Goal: Task Accomplishment & Management: Manage account settings

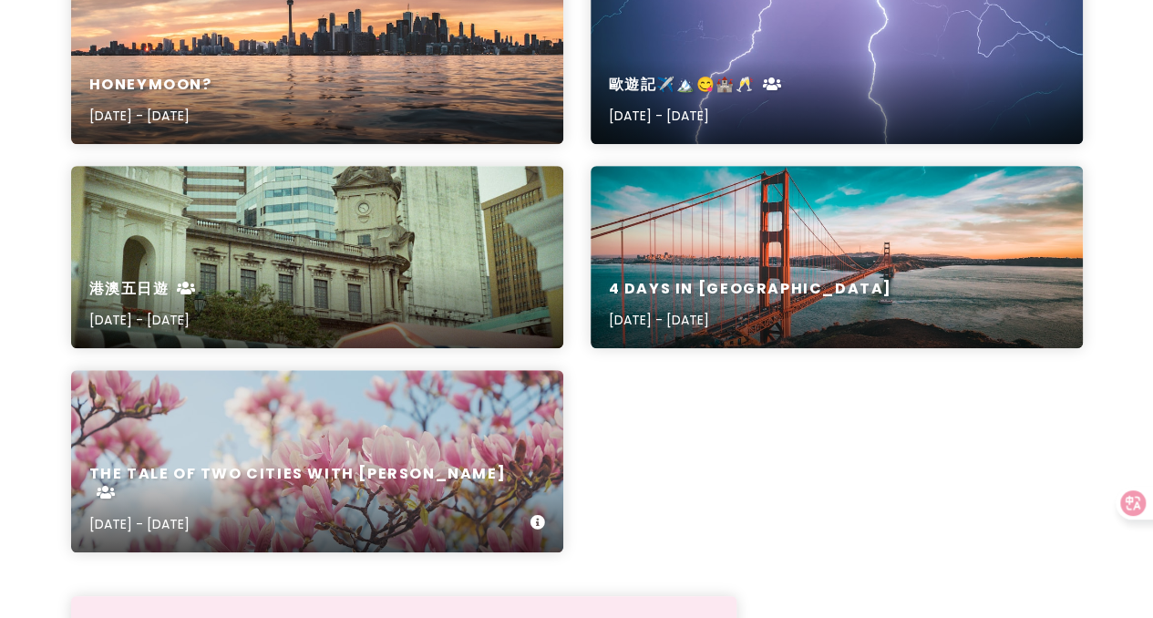
scroll to position [297, 0]
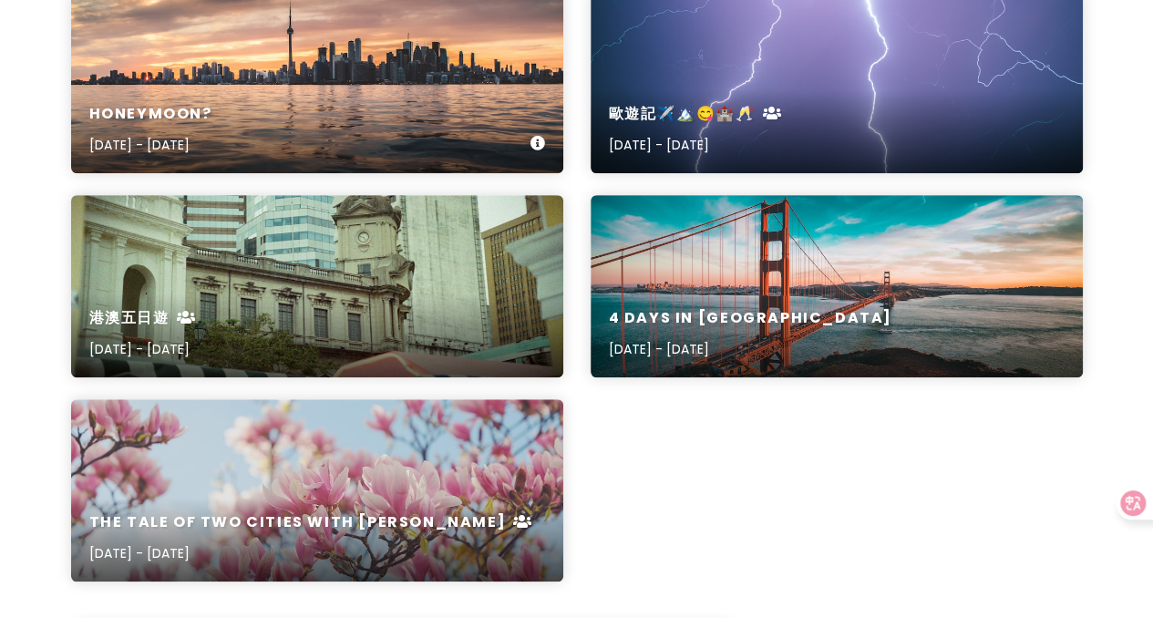
click at [382, 104] on div "Honeymoon? [DATE] - [DATE]" at bounding box center [317, 130] width 492 height 87
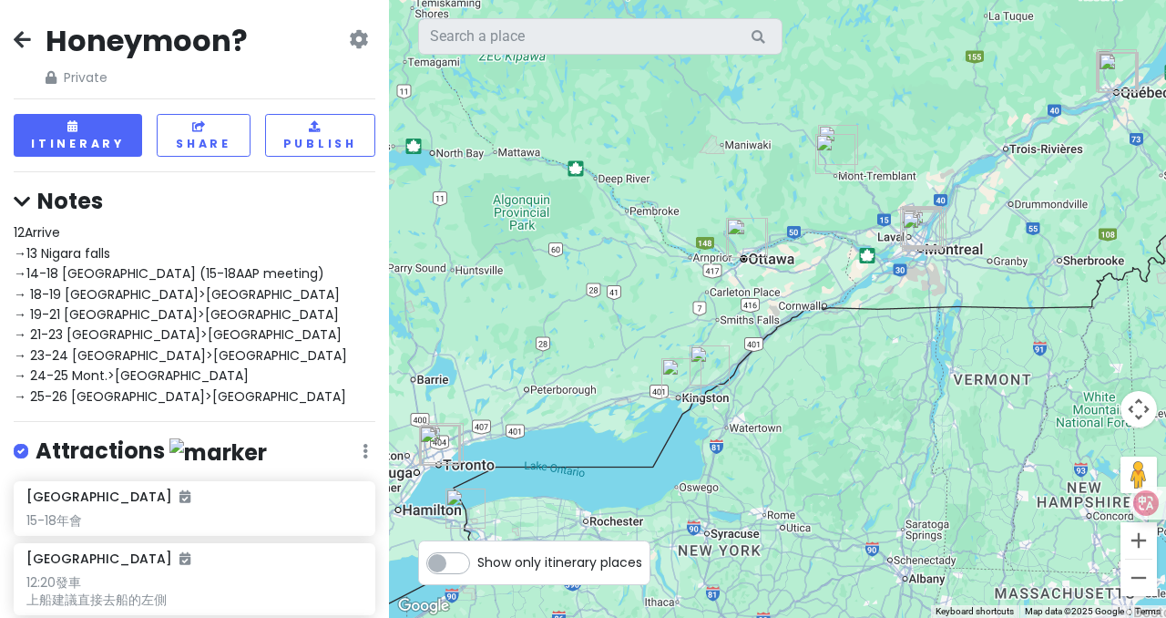
click at [355, 47] on div "Honeymoon? Private Change Dates Make a Copy Delete Trip Go Pro ⚡️ Give Feedback…" at bounding box center [195, 55] width 362 height 66
click at [349, 43] on icon at bounding box center [358, 39] width 19 height 15
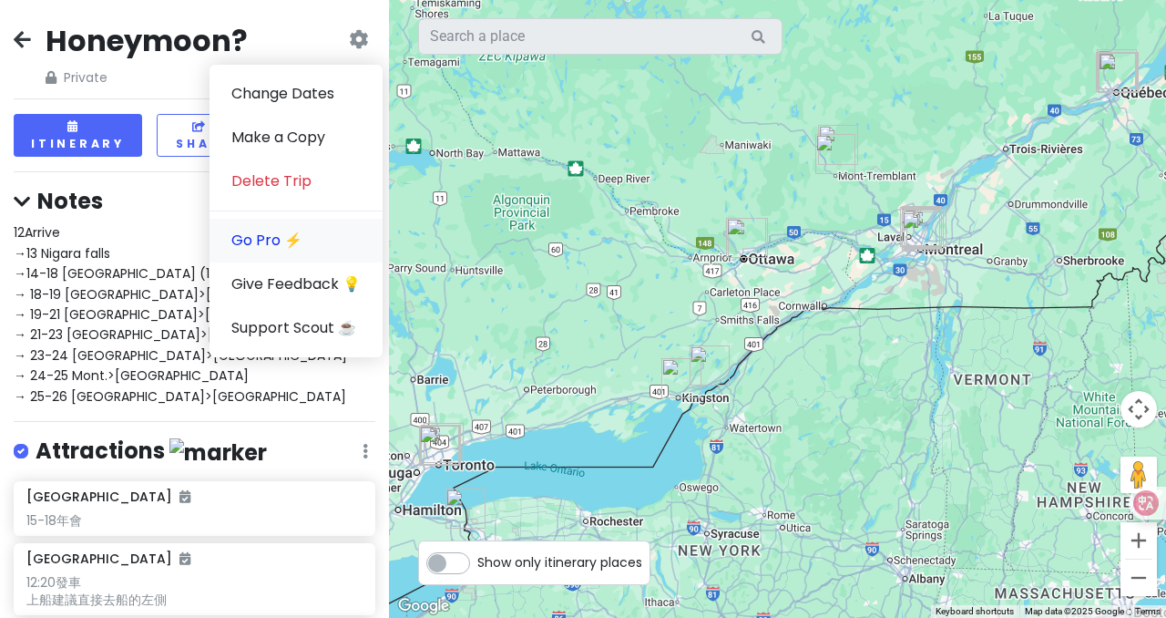
click at [221, 240] on link "Go Pro ⚡️" at bounding box center [296, 241] width 173 height 44
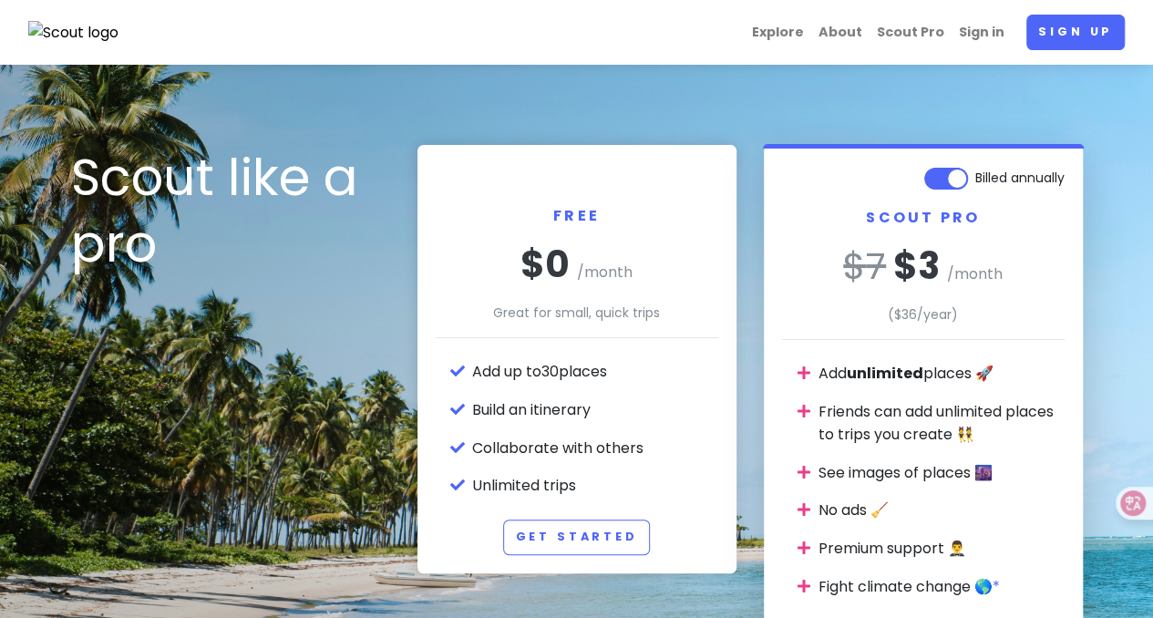
click at [975, 180] on label "Billed annually" at bounding box center [1019, 174] width 89 height 22
click at [1052, 175] on input "Billed annually" at bounding box center [1058, 169] width 12 height 12
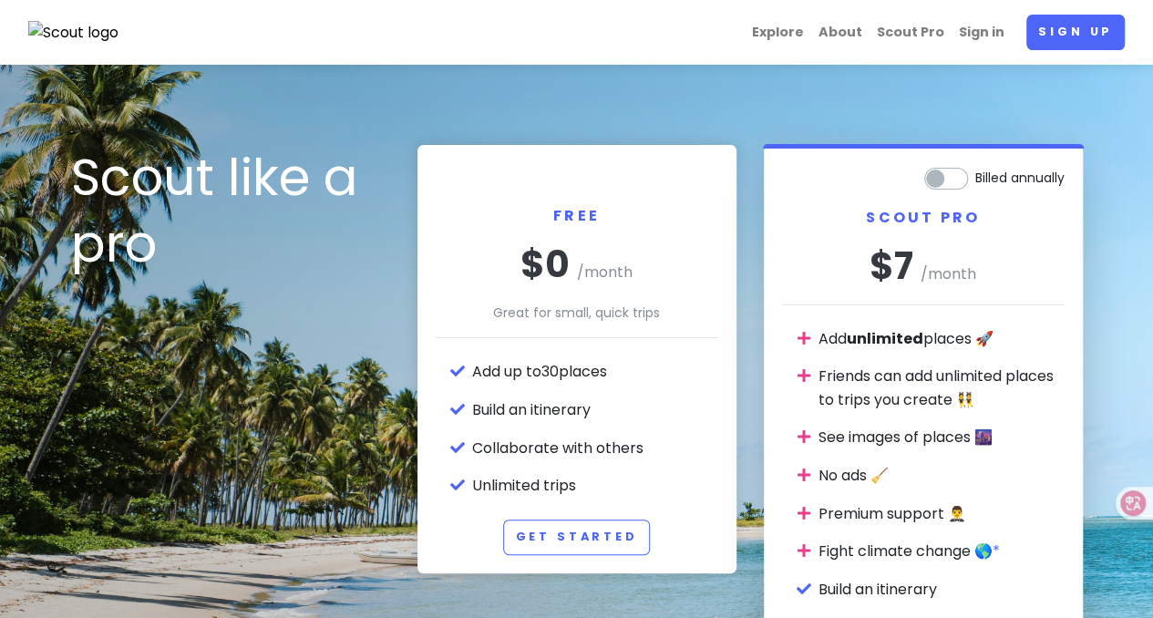
click at [975, 180] on label "Billed annually" at bounding box center [1019, 174] width 89 height 22
click at [1052, 175] on input "Billed annually" at bounding box center [1058, 169] width 12 height 12
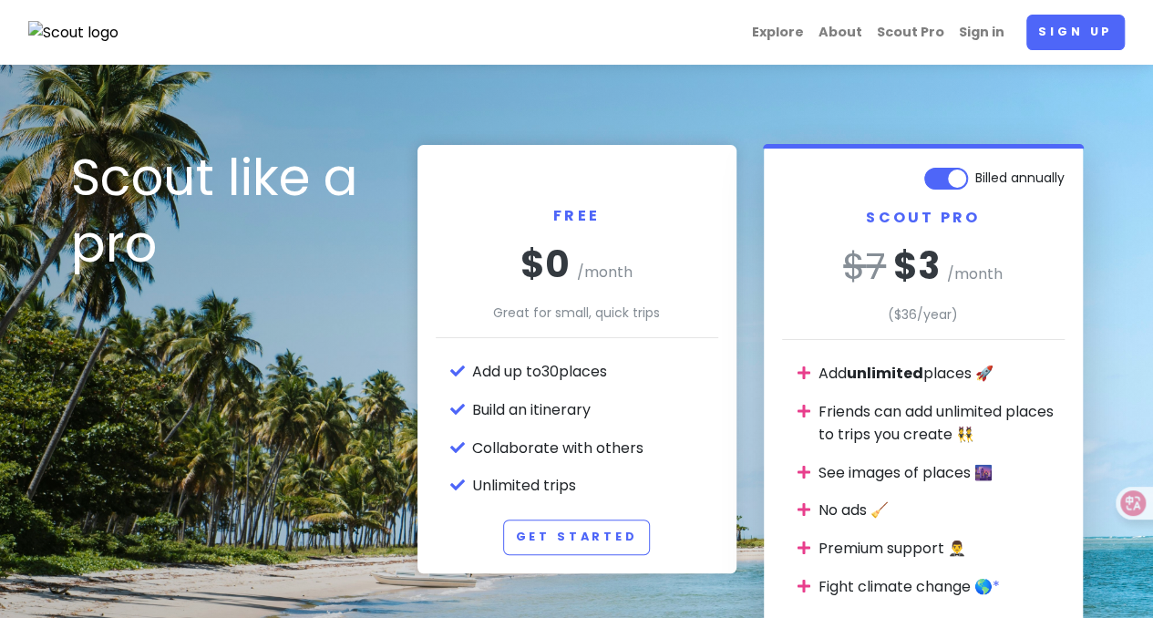
click at [975, 180] on label "Billed annually" at bounding box center [1019, 174] width 89 height 22
click at [1052, 175] on input "Billed annually" at bounding box center [1058, 169] width 12 height 12
checkbox input "false"
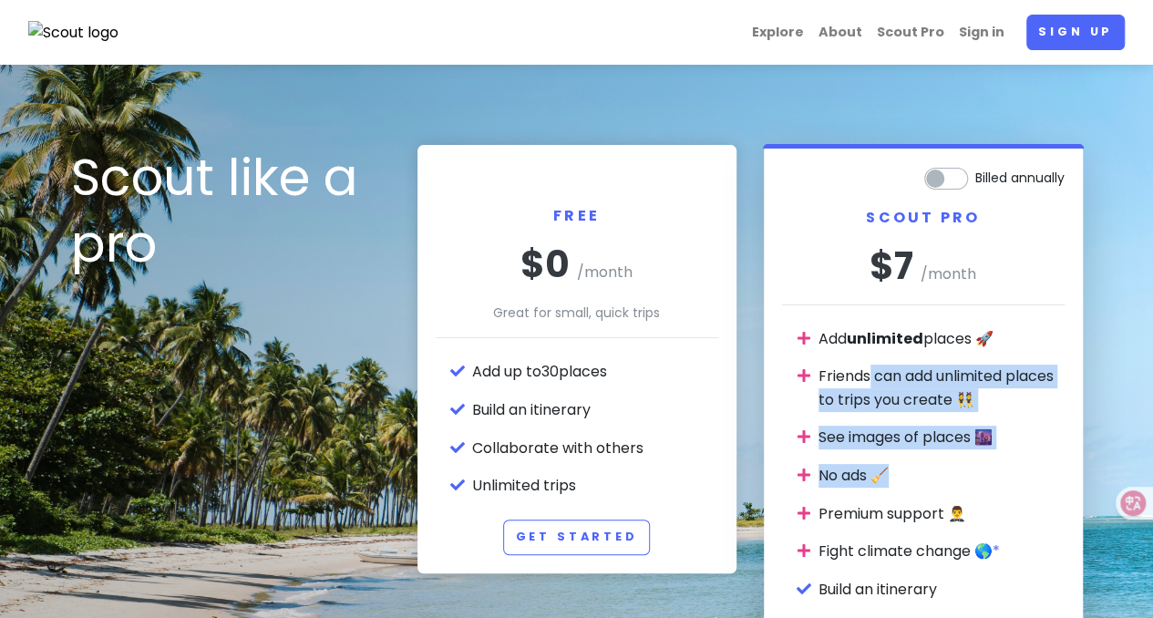
drag, startPoint x: 871, startPoint y: 359, endPoint x: 913, endPoint y: 482, distance: 130.0
click at [913, 482] on ul "Add unlimited places 🚀 Friends can add unlimited places to trips you create 👯 S…" at bounding box center [941, 502] width 246 height 350
click at [913, 482] on li "No ads 🧹" at bounding box center [941, 476] width 246 height 24
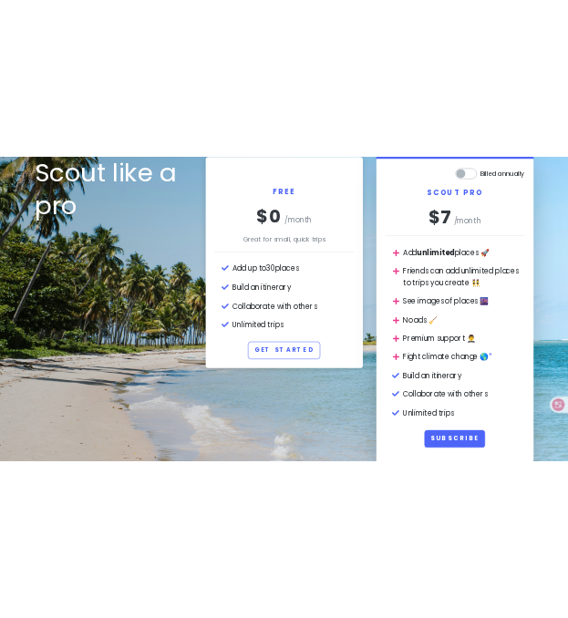
scroll to position [182, 0]
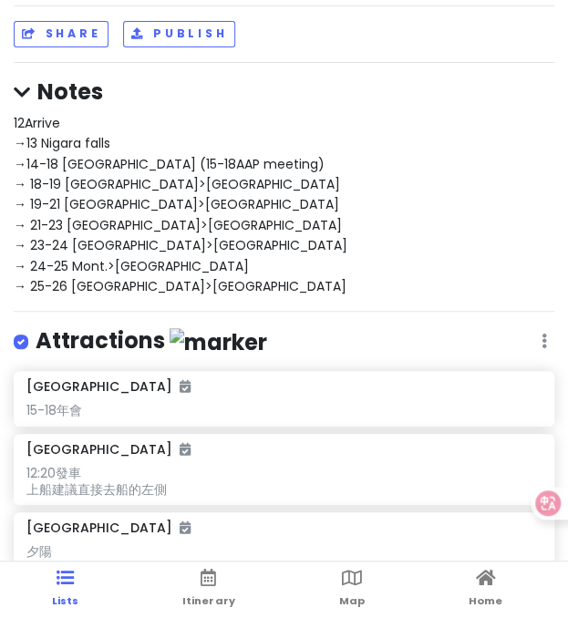
scroll to position [91, 0]
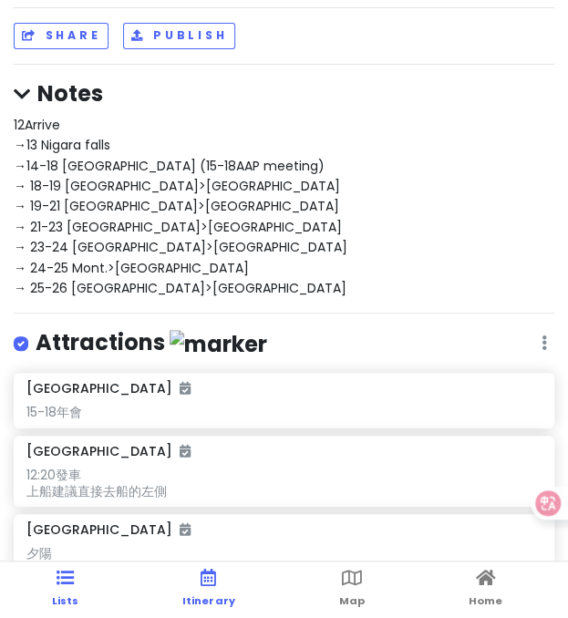
click at [212, 584] on icon at bounding box center [207, 577] width 15 height 13
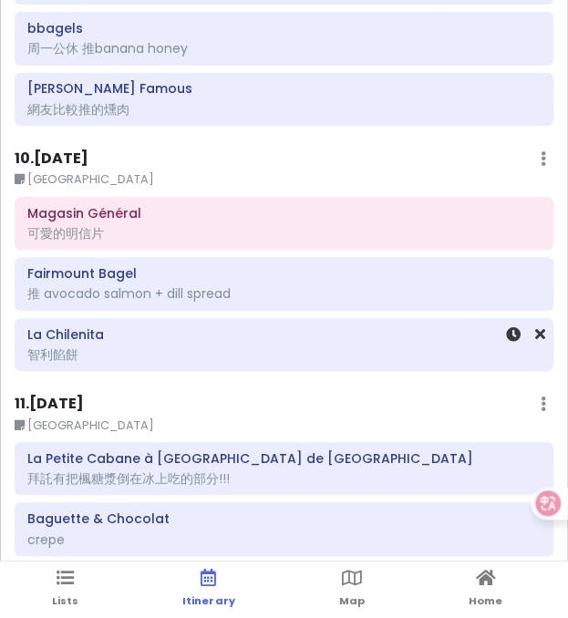
scroll to position [1223, 0]
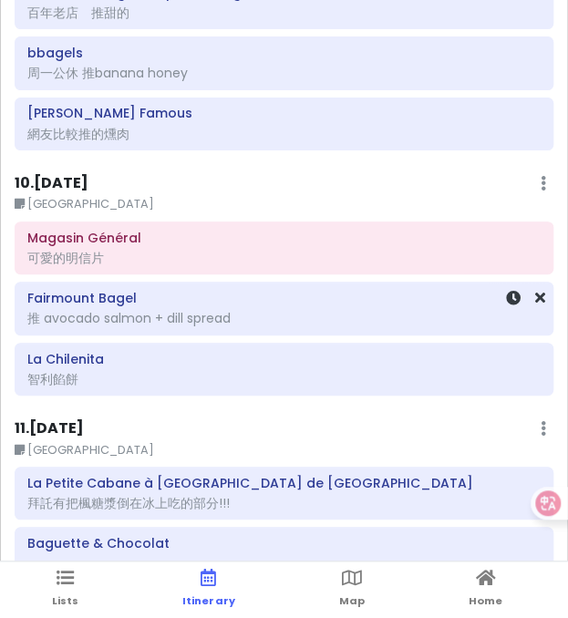
click at [36, 302] on div "Fairmount Bagel 推 avocado salmon + dill spread" at bounding box center [283, 308] width 513 height 46
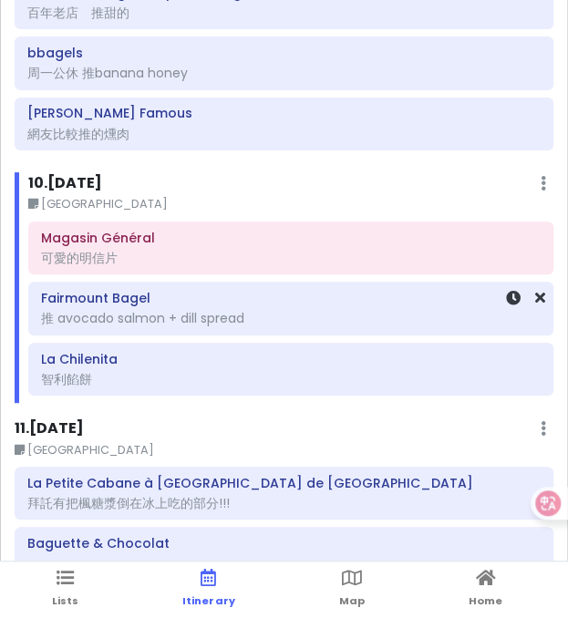
click at [41, 310] on div "推 avocado salmon + dill spread" at bounding box center [290, 318] width 499 height 16
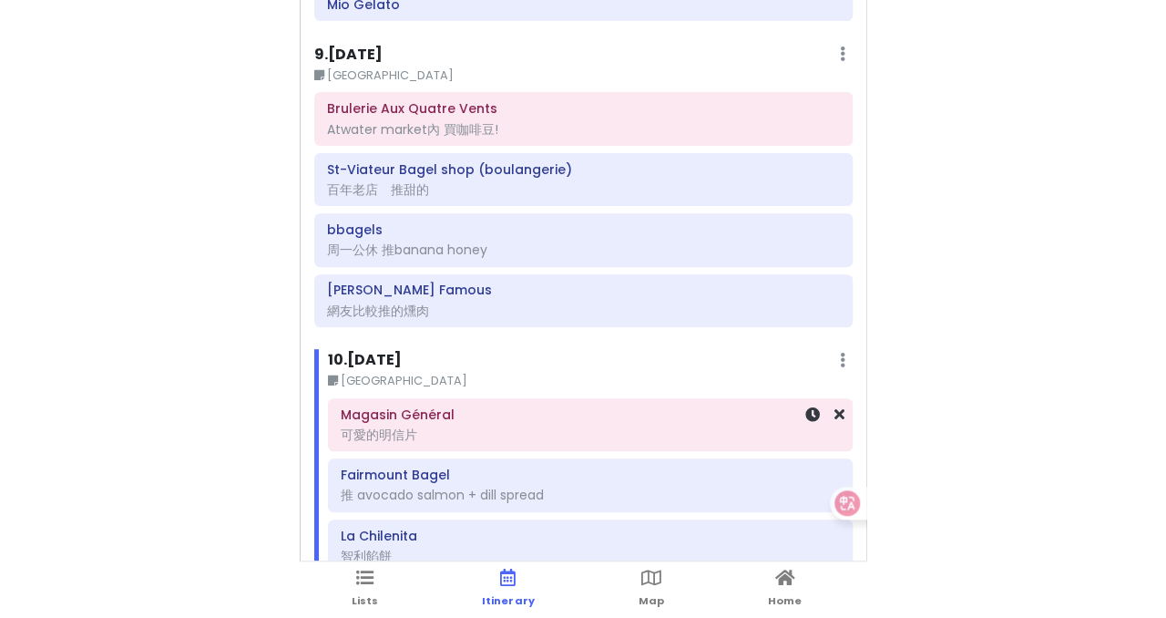
scroll to position [1041, 0]
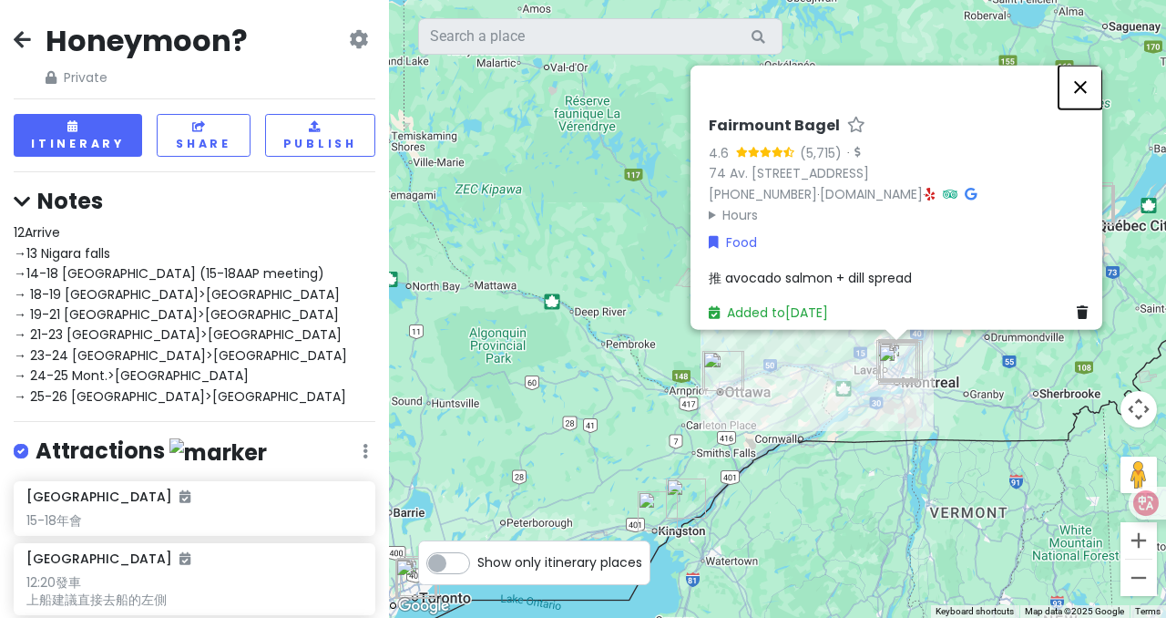
click at [1093, 80] on button "Close" at bounding box center [1081, 88] width 44 height 44
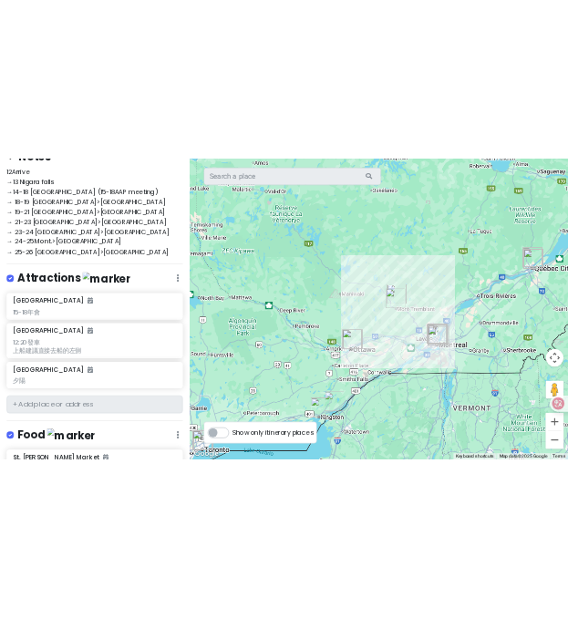
scroll to position [273, 0]
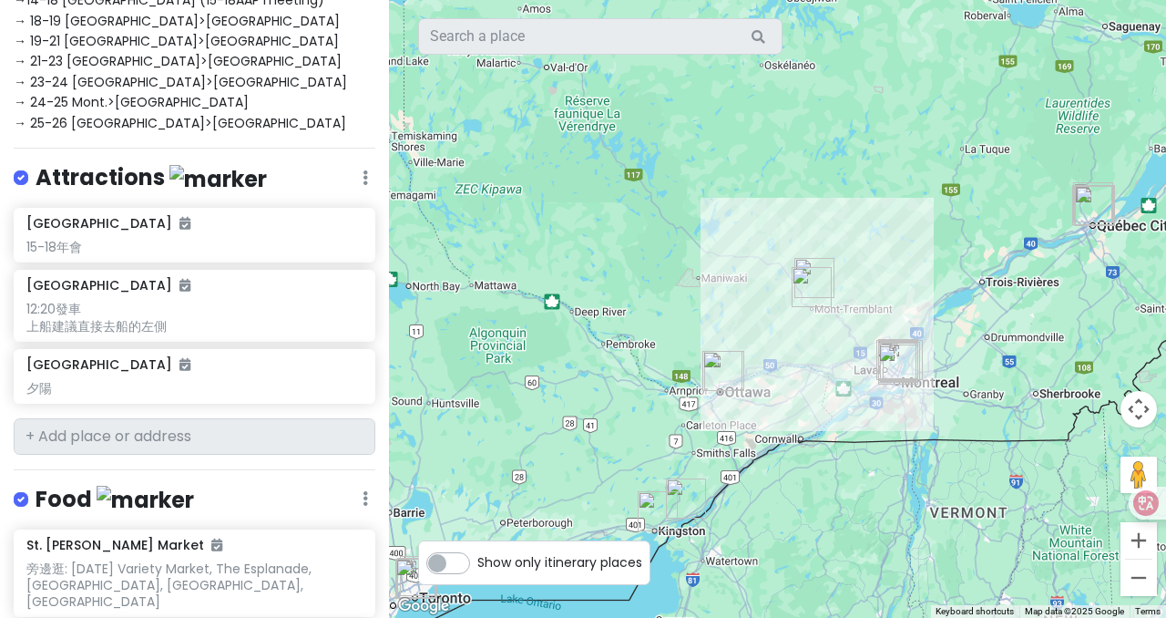
click at [652, 346] on div at bounding box center [777, 309] width 777 height 618
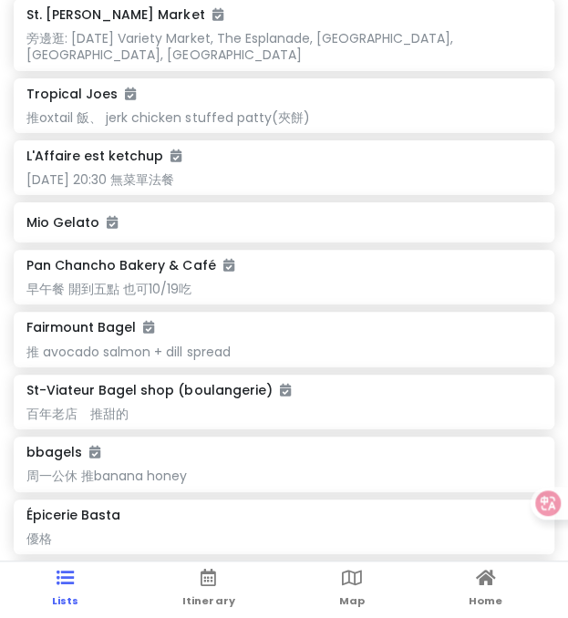
scroll to position [729, 0]
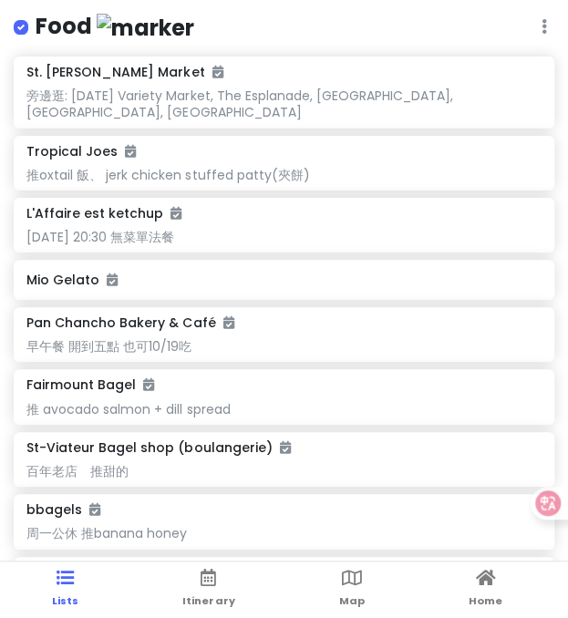
click at [149, 229] on div "10/21 20:30 無菜單法餐" at bounding box center [283, 237] width 514 height 16
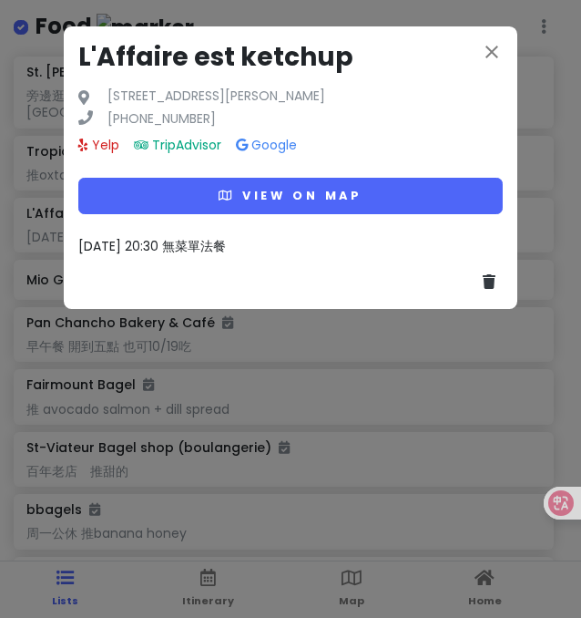
click at [152, 243] on span "10/21 20:30 無菜單法餐" at bounding box center [152, 246] width 148 height 18
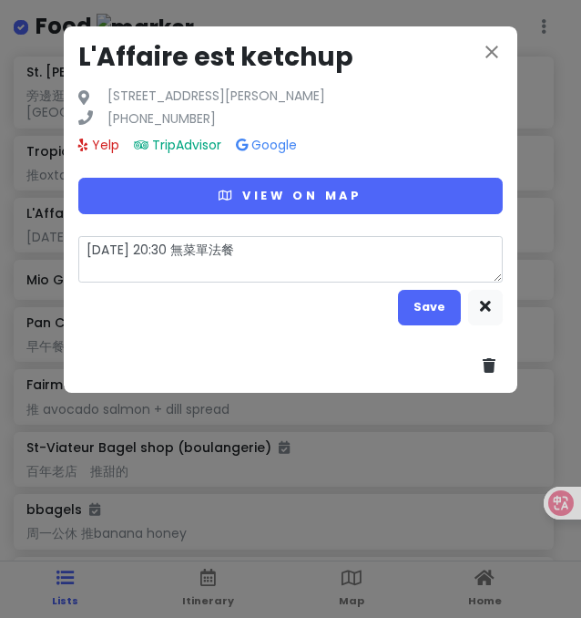
drag, startPoint x: 251, startPoint y: 251, endPoint x: 85, endPoint y: 249, distance: 165.8
click at [85, 249] on textarea "10/21 20:30 無菜單法餐" at bounding box center [290, 259] width 425 height 46
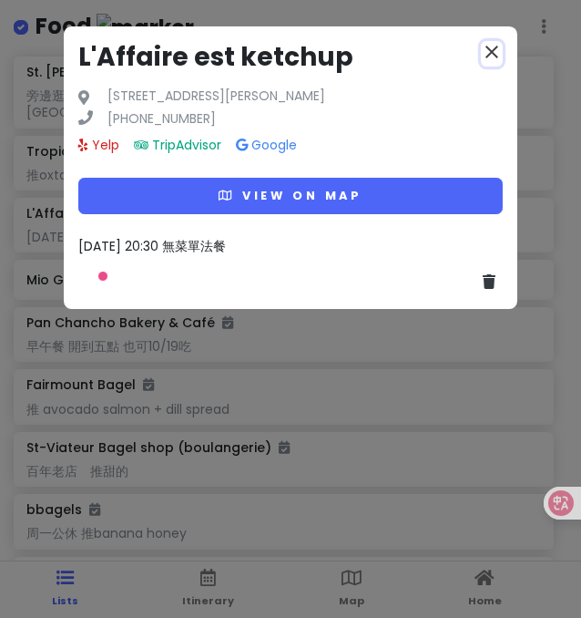
click at [497, 52] on icon "close" at bounding box center [492, 52] width 22 height 22
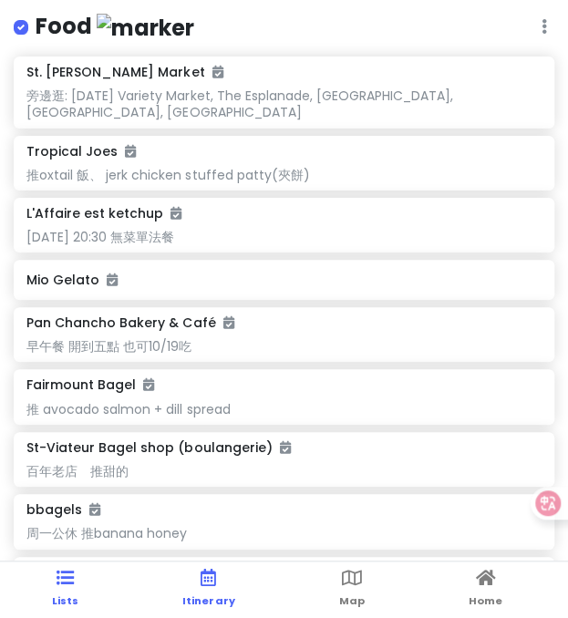
click at [190, 586] on link "Itinerary" at bounding box center [208, 589] width 52 height 56
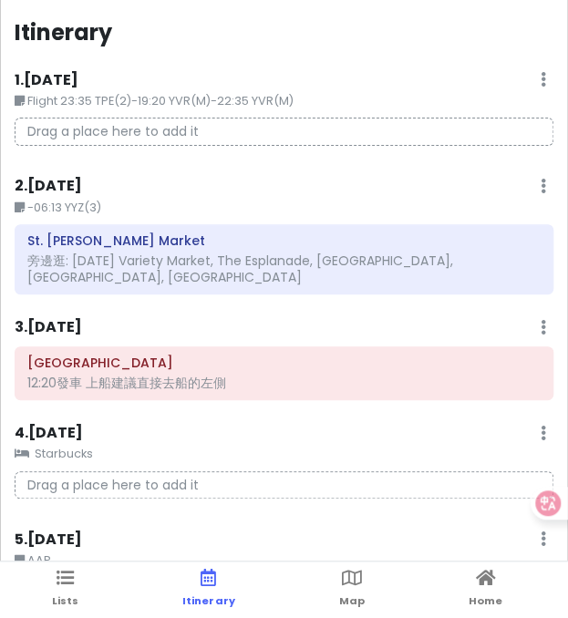
scroll to position [0, 0]
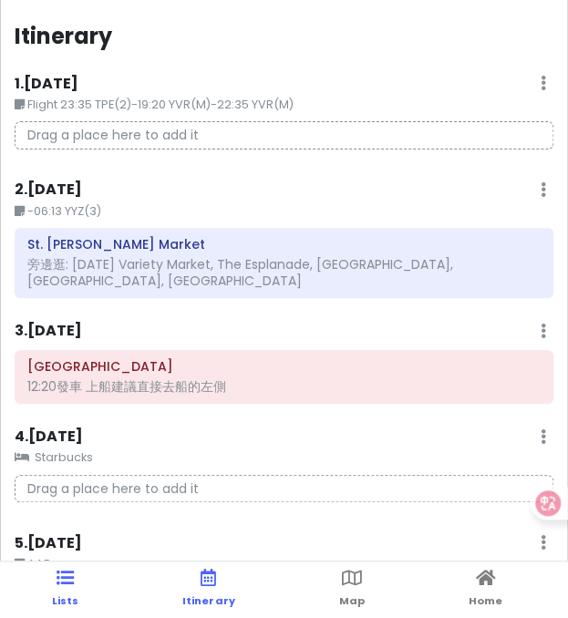
click at [66, 584] on icon at bounding box center [64, 577] width 17 height 13
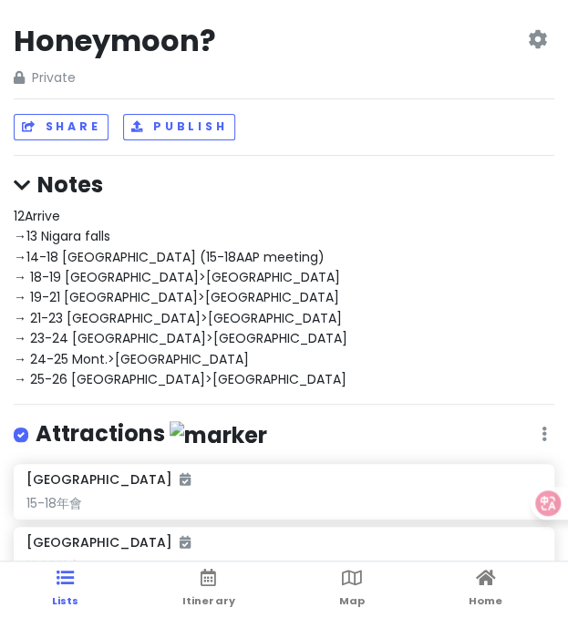
click at [20, 225] on div "12Arrive →13 Nigara falls →14-18 Toronto (15-18AAP meeting) → 18-19 Toronto>Kin…" at bounding box center [284, 298] width 540 height 184
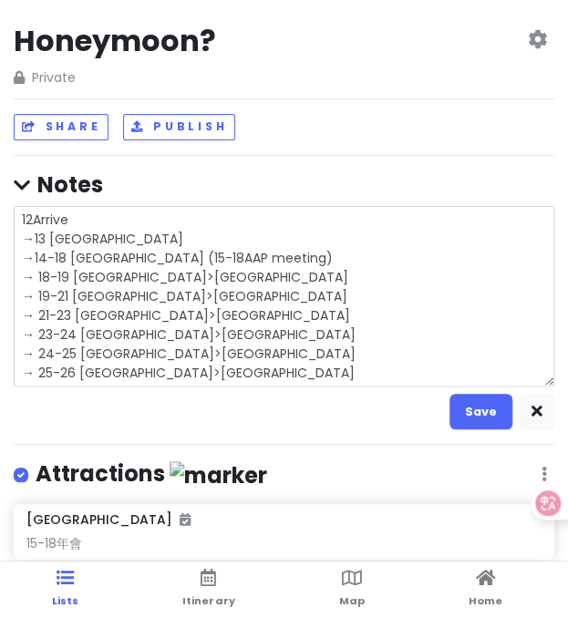
click at [20, 225] on textarea "12Arrive →13 Nigara falls →14-18 Toronto (15-18AAP meeting) → 18-19 Toronto>Kin…" at bounding box center [284, 296] width 540 height 180
click at [20, 221] on textarea "12Arrive →13 Nigara falls →14-18 Toronto (15-18AAP meeting) → 18-19 Toronto>Kin…" at bounding box center [284, 296] width 540 height 180
click at [188, 296] on textarea "12Arrive →13 Nigara falls →14-18 Toronto (15-18AAP meeting) → 18-19 Toronto>Kin…" at bounding box center [284, 296] width 540 height 180
drag, startPoint x: 193, startPoint y: 373, endPoint x: 14, endPoint y: 207, distance: 244.4
click at [14, 207] on textarea "12Arrive →13 Nigara falls →14-18 Toronto (15-18AAP meeting) → 18-19 Toronto>Kin…" at bounding box center [284, 296] width 540 height 180
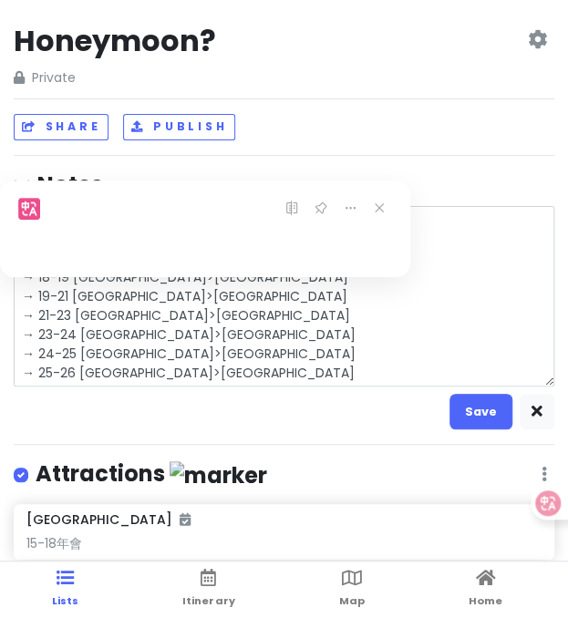
click at [268, 374] on textarea "12Arrive →13 Nigara falls →14-18 Toronto (15-18AAP meeting) → 18-19 Toronto>Kin…" at bounding box center [284, 296] width 540 height 180
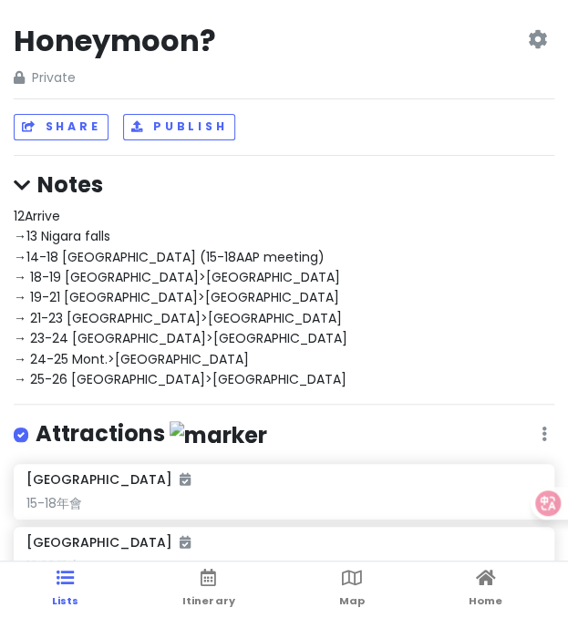
click at [308, 189] on h4 "Notes" at bounding box center [284, 184] width 540 height 28
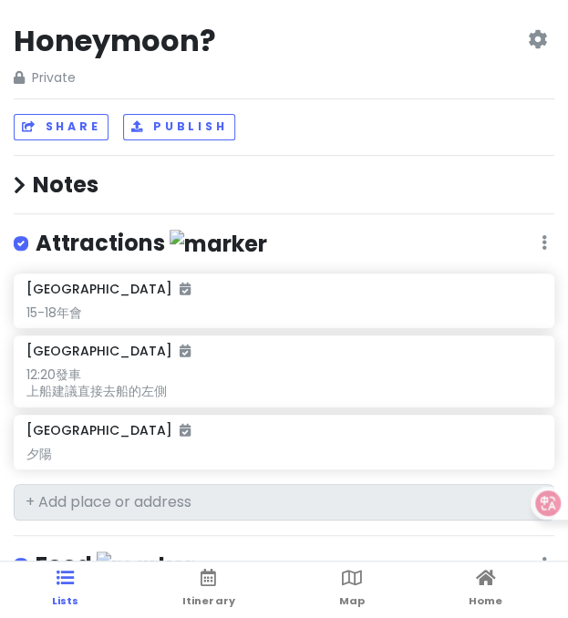
click at [20, 178] on icon at bounding box center [20, 185] width 12 height 19
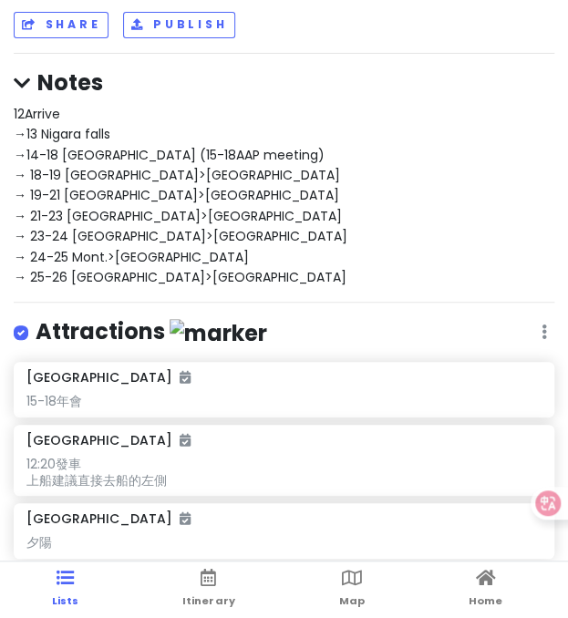
scroll to position [456, 0]
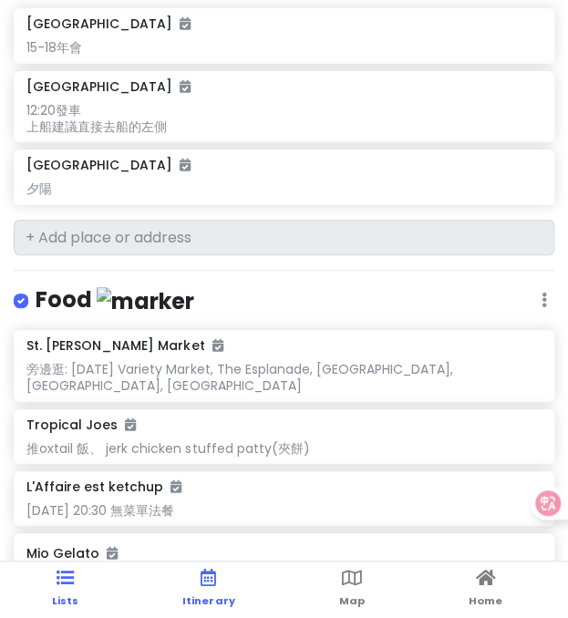
click at [189, 590] on link "Itinerary" at bounding box center [208, 589] width 52 height 56
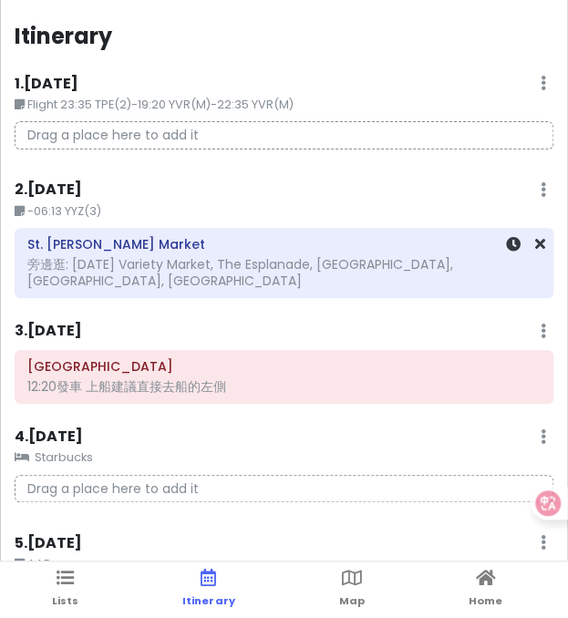
click at [102, 263] on div "旁邊逛: Sunday Variety Market, The Esplanade, Toronto, ON, Canada" at bounding box center [283, 272] width 513 height 33
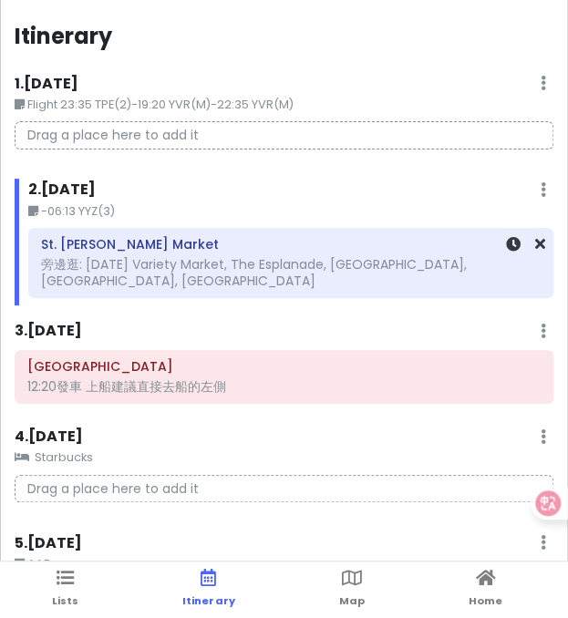
click at [127, 256] on div "旁邊逛: Sunday Variety Market, The Esplanade, Toronto, ON, Canada" at bounding box center [290, 272] width 499 height 33
click at [128, 256] on div "旁邊逛: Sunday Variety Market, The Esplanade, Toronto, ON, Canada" at bounding box center [290, 272] width 499 height 33
click at [182, 256] on div "旁邊逛: Sunday Variety Market, The Esplanade, Toronto, ON, Canada" at bounding box center [290, 272] width 499 height 33
click at [146, 249] on h6 "St. Lawrence Market" at bounding box center [290, 244] width 499 height 16
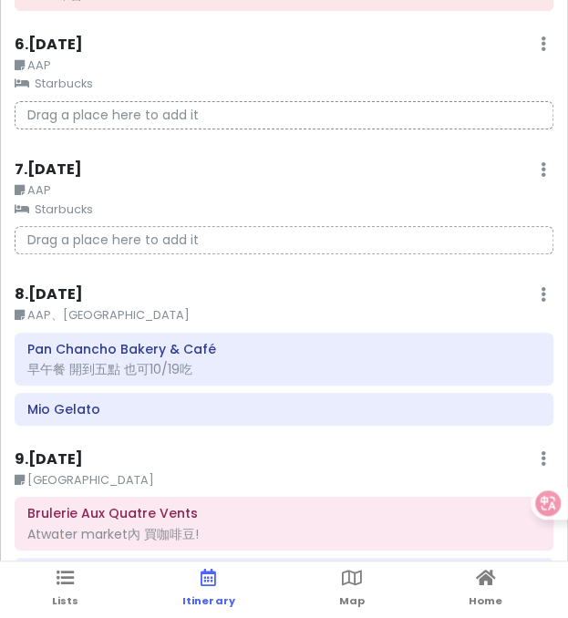
scroll to position [729, 0]
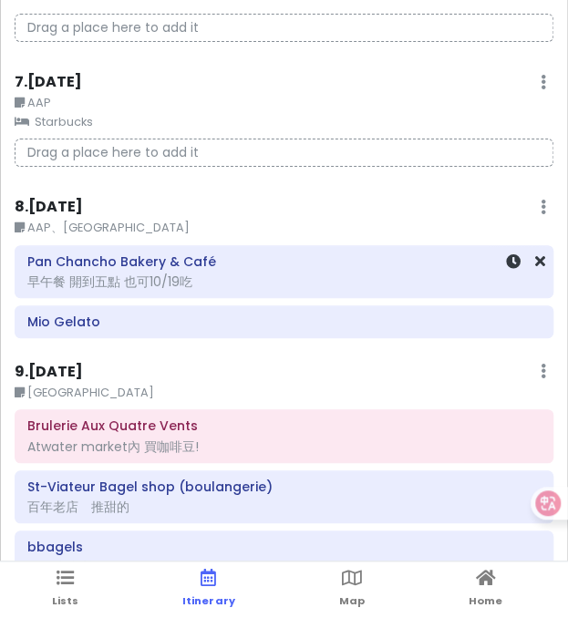
click at [175, 273] on div "早午餐 開到五點 也可10/19吃" at bounding box center [283, 281] width 513 height 16
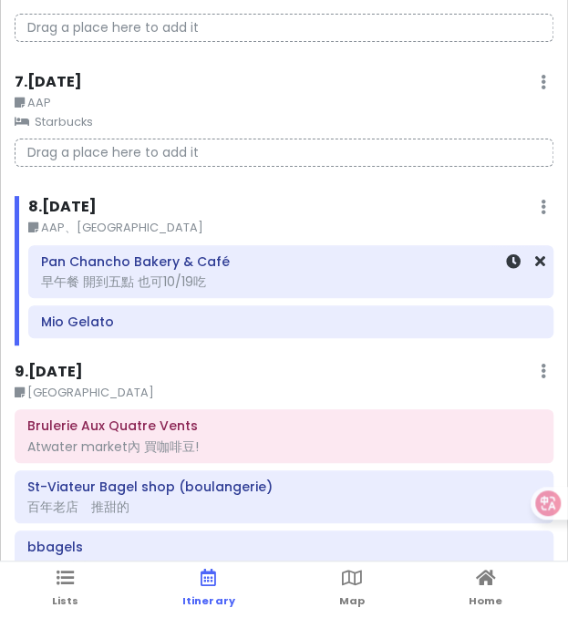
click at [175, 273] on div "早午餐 開到五點 也可10/19吃" at bounding box center [290, 281] width 499 height 16
click at [207, 249] on div "Pan Chancho Bakery & Café 早午餐 開到五點 也可10/19吃" at bounding box center [290, 272] width 499 height 46
click at [97, 311] on div "Mio Gelato" at bounding box center [290, 322] width 499 height 26
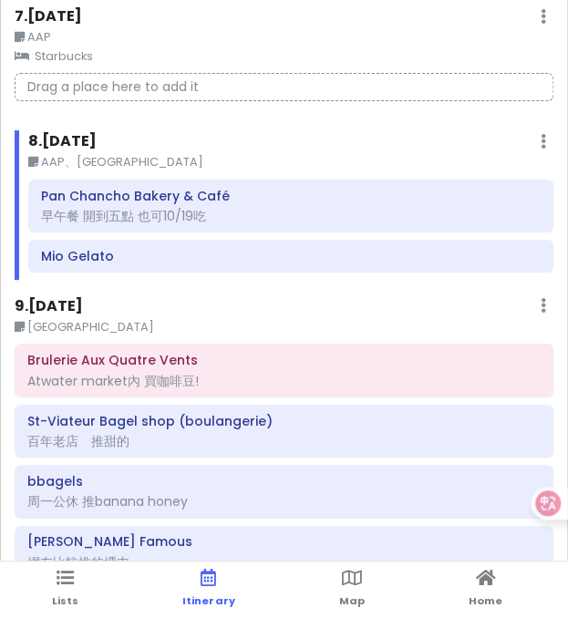
scroll to position [820, 0]
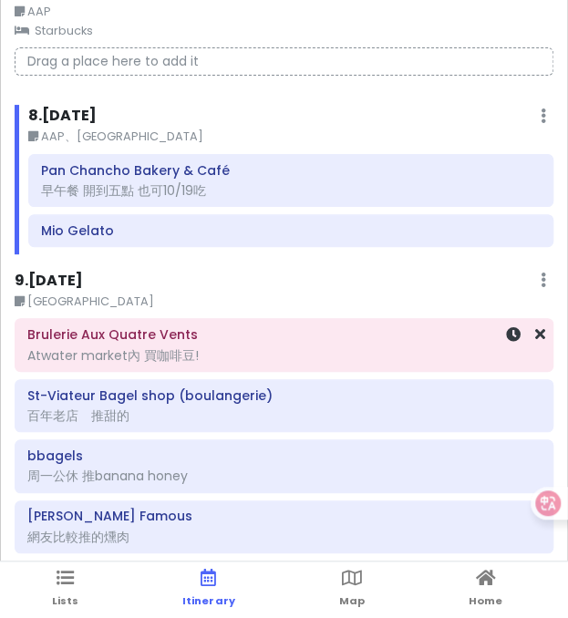
click at [151, 326] on h6 "Brulerie Aux Quatre Vents" at bounding box center [283, 334] width 513 height 16
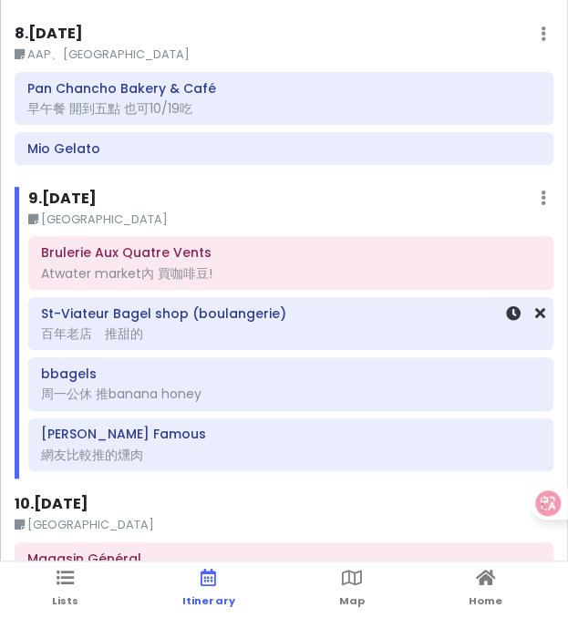
scroll to position [1002, 0]
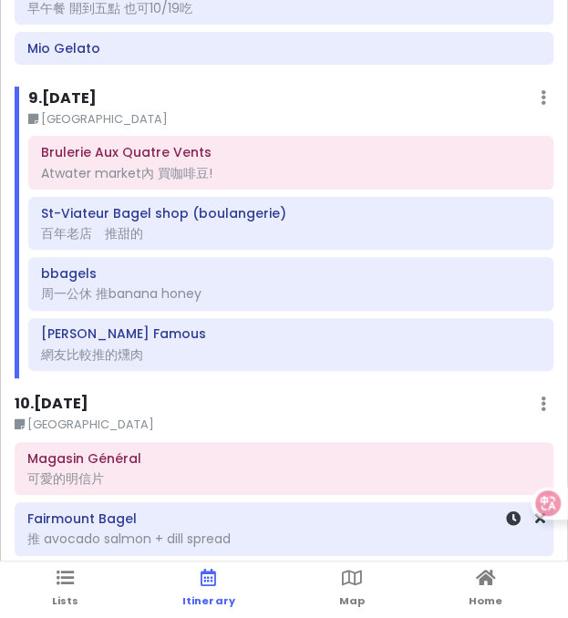
click at [180, 530] on div "推 avocado salmon + dill spread" at bounding box center [283, 538] width 513 height 16
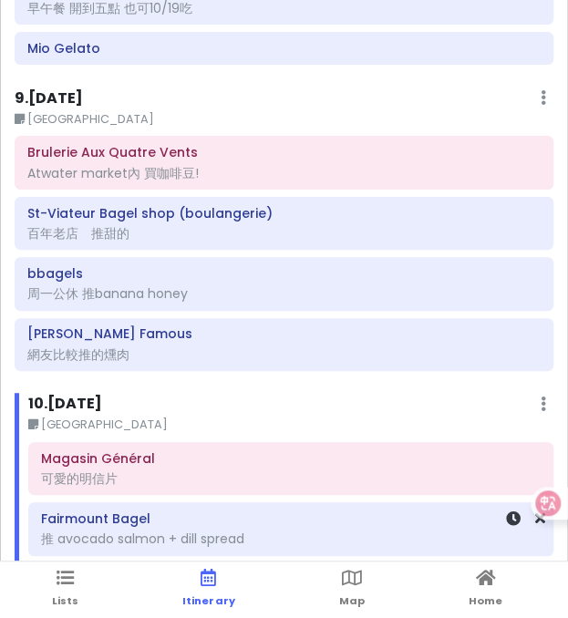
click at [217, 530] on div "推 avocado salmon + dill spread" at bounding box center [290, 538] width 499 height 16
click at [68, 600] on span "Lists" at bounding box center [65, 600] width 26 height 15
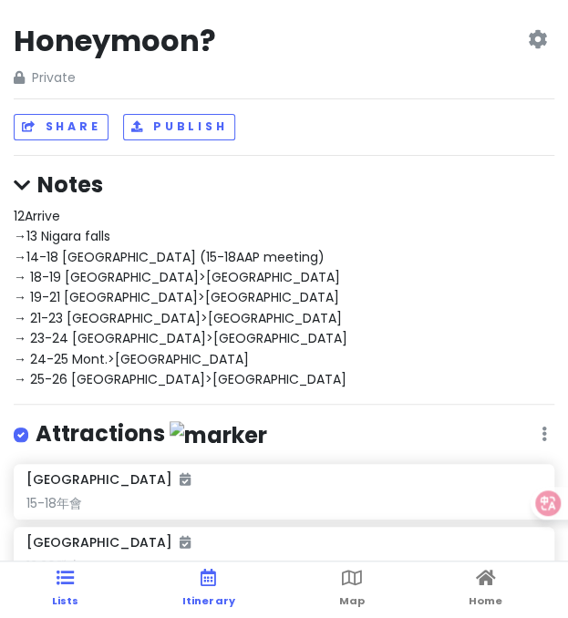
click at [210, 590] on link "Itinerary" at bounding box center [208, 589] width 52 height 56
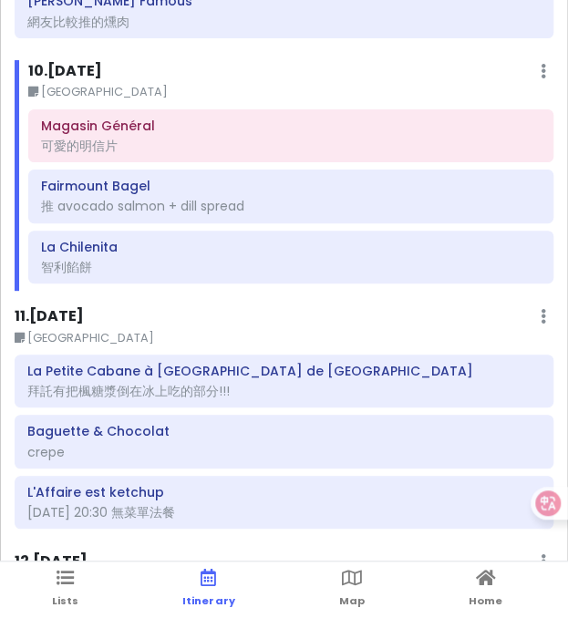
scroll to position [1367, 0]
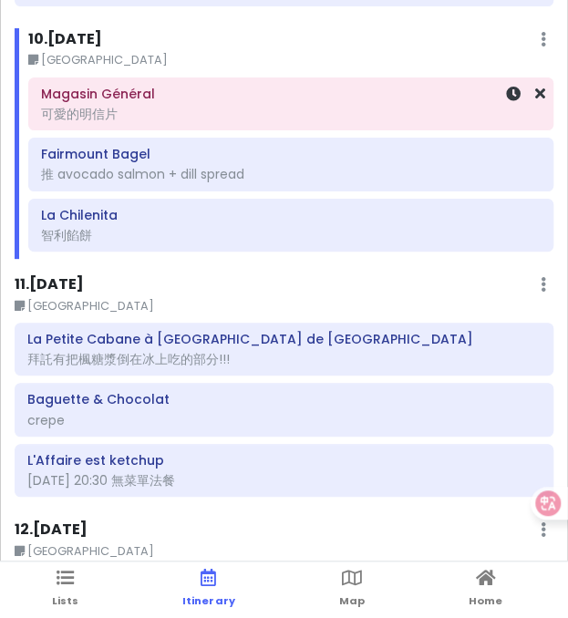
drag, startPoint x: 402, startPoint y: 74, endPoint x: 457, endPoint y: 75, distance: 55.6
click at [402, 86] on h6 "Magasin Général" at bounding box center [290, 94] width 499 height 16
click at [535, 87] on icon at bounding box center [540, 94] width 10 height 15
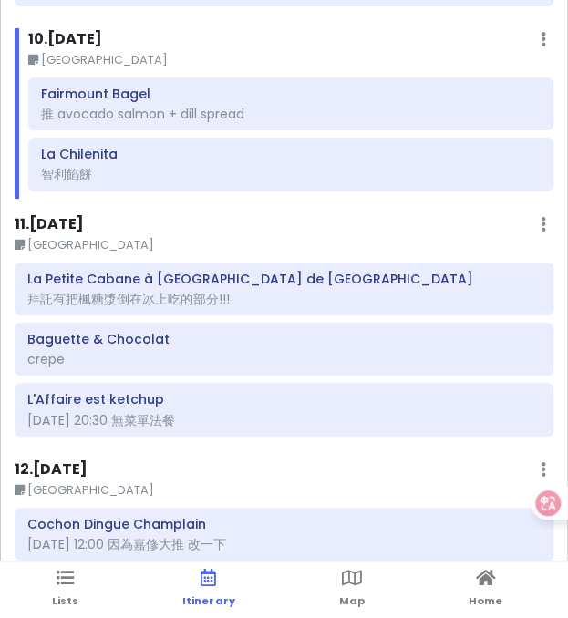
click at [340, 213] on div "11 . Tue 10/21 Edit Day Notes Delete Day" at bounding box center [284, 228] width 539 height 31
click at [383, 213] on div "11 . Tue 10/21 Edit Day Notes Delete Day" at bounding box center [284, 228] width 539 height 31
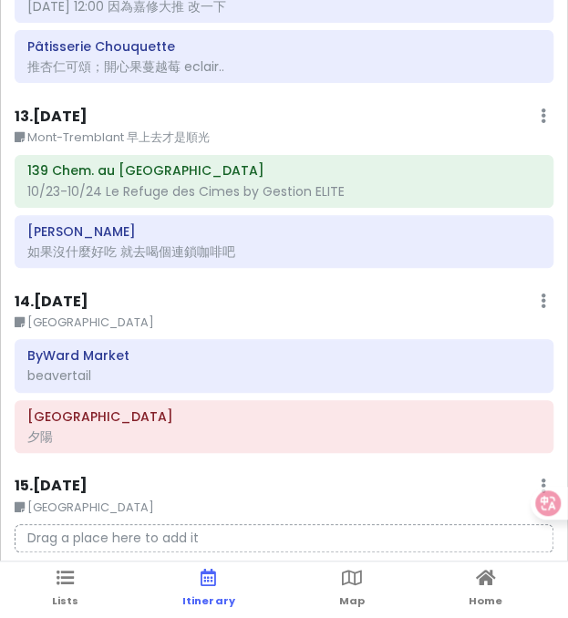
scroll to position [2096, 0]
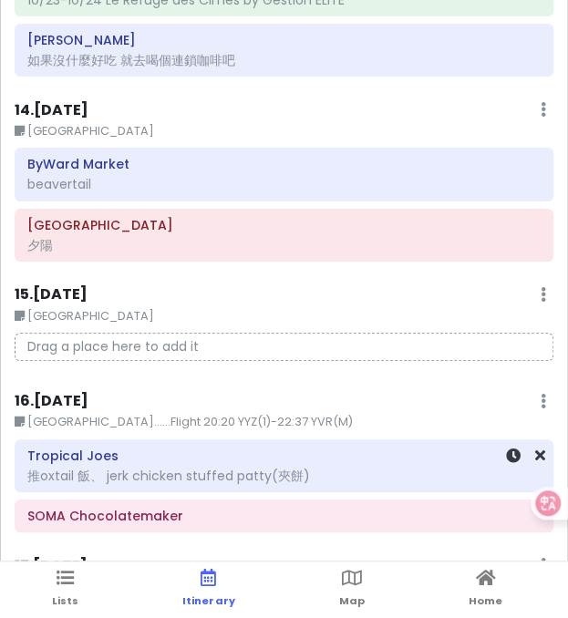
click at [239, 467] on div "推oxtail 飯、 jerk chicken stuffed patty(夾餅)" at bounding box center [283, 475] width 513 height 16
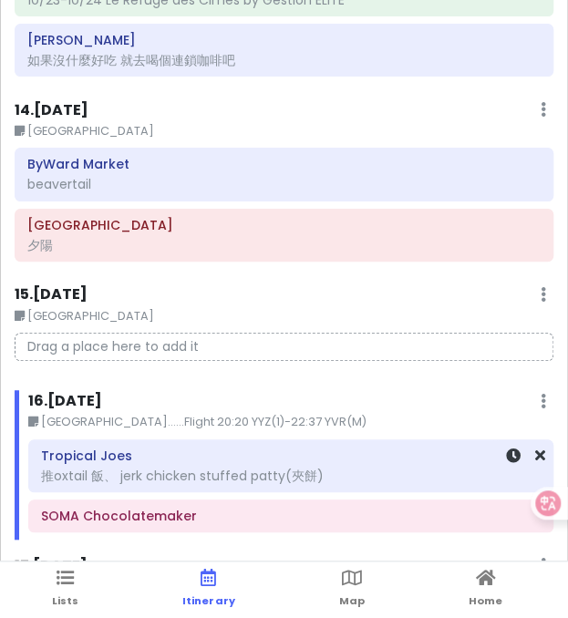
click at [239, 467] on div "推oxtail 飯、 jerk chicken stuffed patty(夾餅)" at bounding box center [290, 475] width 499 height 16
click at [253, 467] on div "推oxtail 飯、 jerk chicken stuffed patty(夾餅)" at bounding box center [290, 475] width 499 height 16
click at [67, 584] on icon at bounding box center [64, 577] width 17 height 13
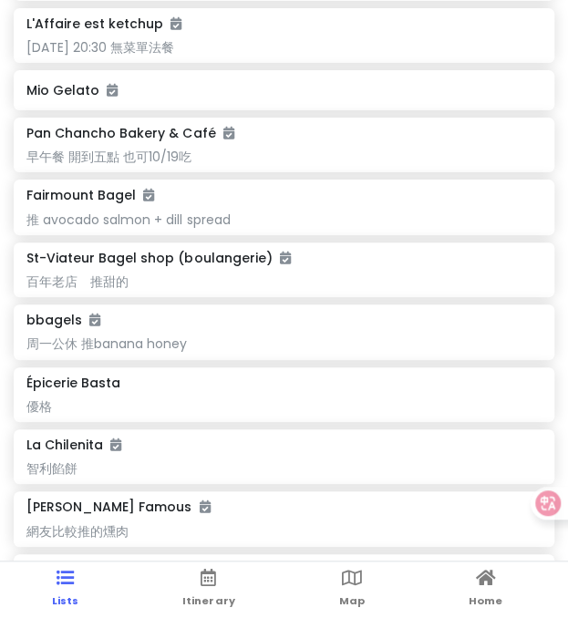
scroll to position [729, 0]
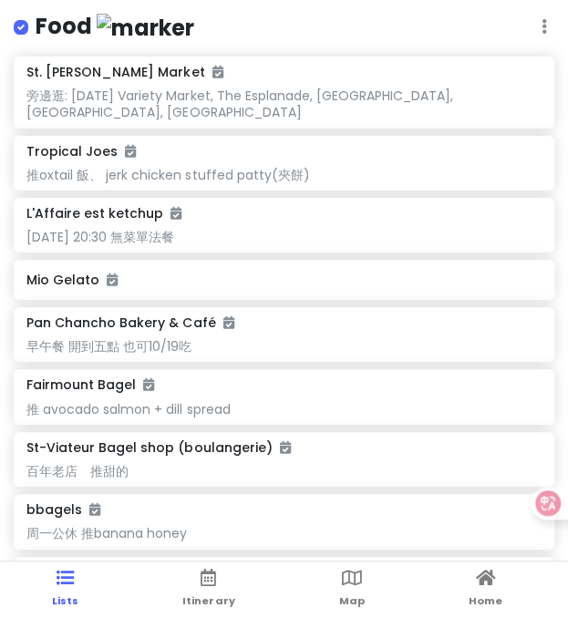
click at [117, 167] on div "推oxtail 飯、 jerk chicken stuffed patty(夾餅)" at bounding box center [283, 175] width 514 height 16
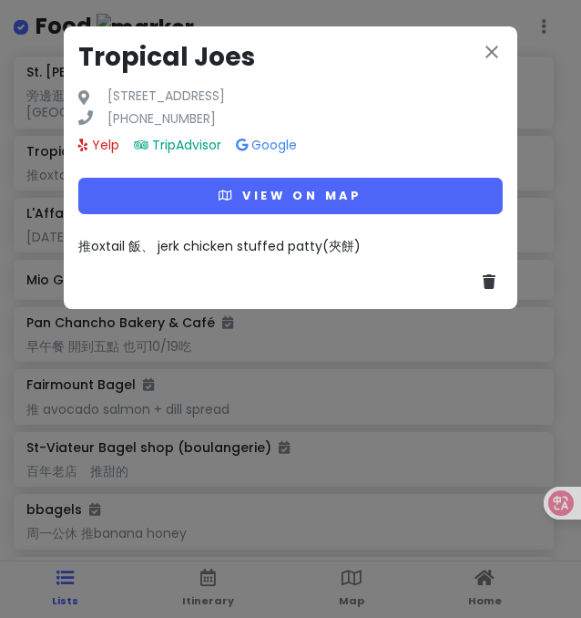
click at [226, 233] on div "close Tropical Joes 1000 Gerrard St E, Toronto, ON M4M 1Z3, Canada (416) 461-50…" at bounding box center [291, 167] width 454 height 282
click at [238, 245] on span "推oxtail 飯、 jerk chicken stuffed patty(夾餅)" at bounding box center [219, 246] width 282 height 18
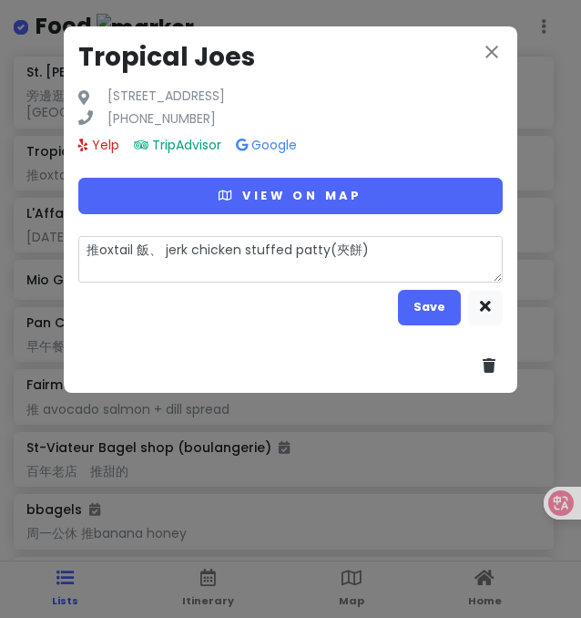
click at [240, 245] on textarea "推oxtail 飯、 jerk chicken stuffed patty(夾餅)" at bounding box center [290, 259] width 425 height 46
drag, startPoint x: 426, startPoint y: 256, endPoint x: 5, endPoint y: 251, distance: 421.0
click at [5, 251] on div "close Tropical Joes 1000 Gerrard St E, Toronto, ON M4M 1Z3, Canada (416) 461-50…" at bounding box center [290, 309] width 581 height 618
click at [484, 55] on icon "close" at bounding box center [492, 52] width 22 height 22
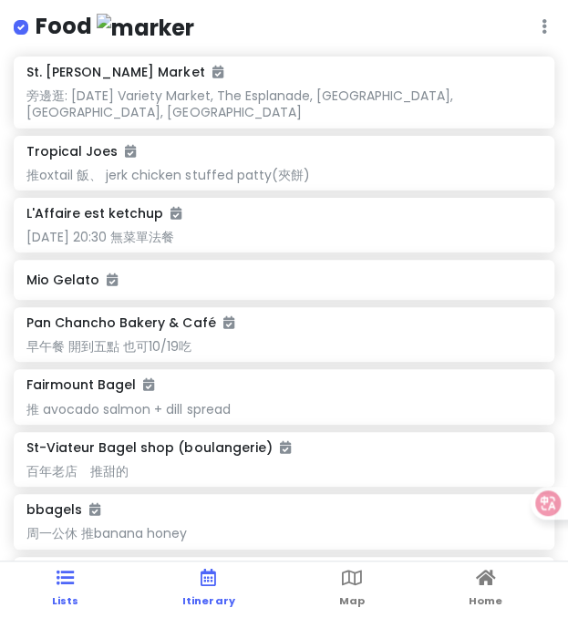
click at [194, 594] on span "Itinerary" at bounding box center [208, 600] width 52 height 15
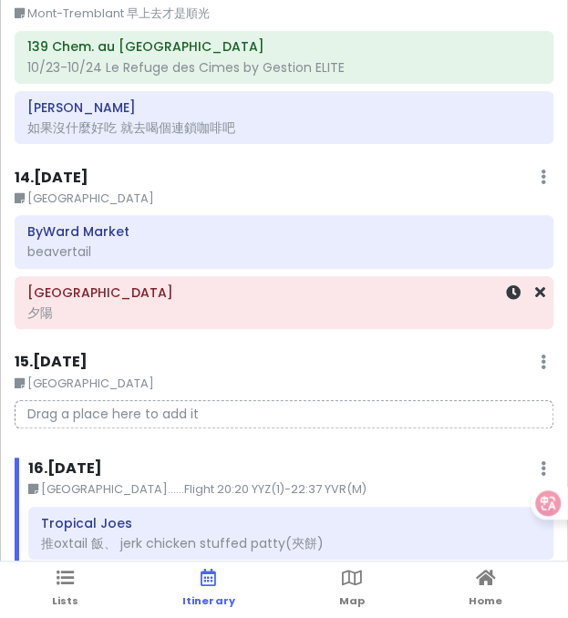
scroll to position [2257, 0]
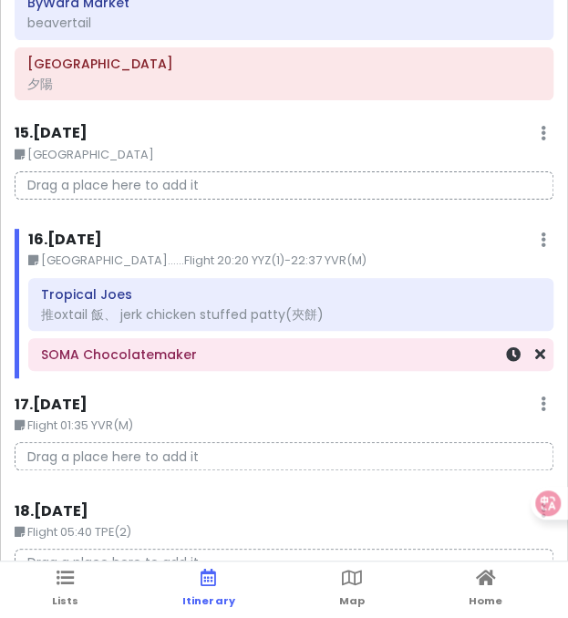
click at [157, 342] on div "SOMA Chocolatemaker" at bounding box center [290, 355] width 499 height 26
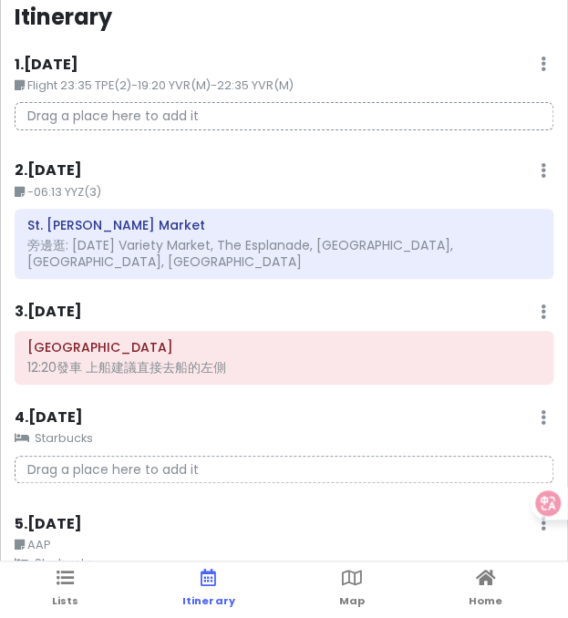
scroll to position [0, 0]
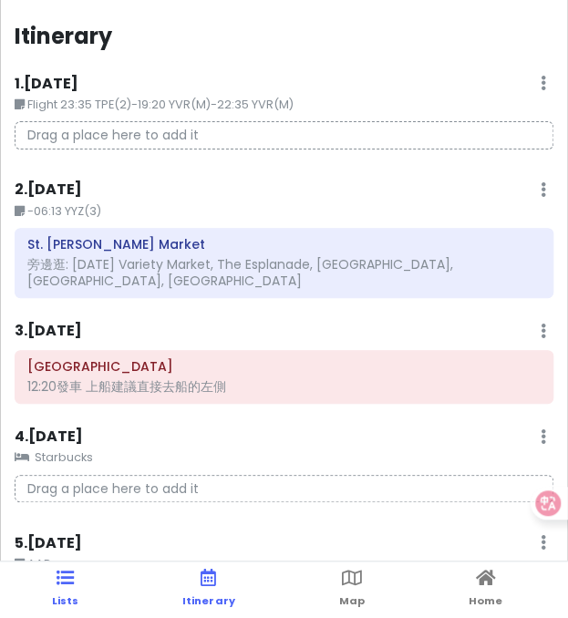
click at [56, 584] on icon at bounding box center [64, 577] width 17 height 13
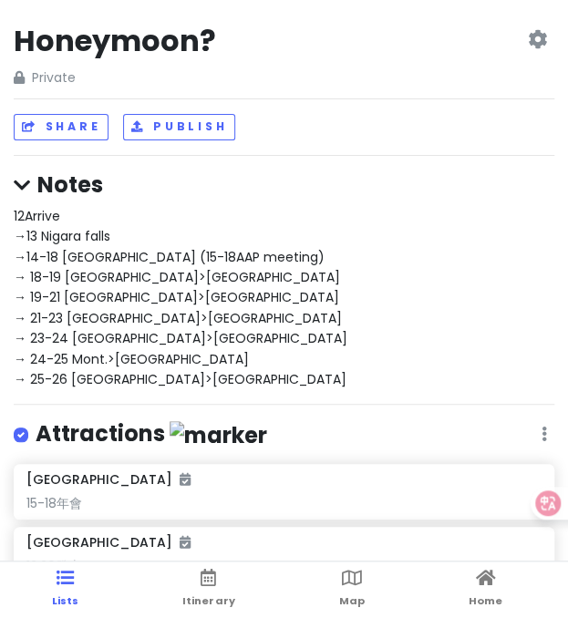
click at [31, 244] on div "12Arrive →13 Nigara falls →14-18 Toronto (15-18AAP meeting) → 18-19 Toronto>Kin…" at bounding box center [284, 298] width 540 height 184
type textarea "x"
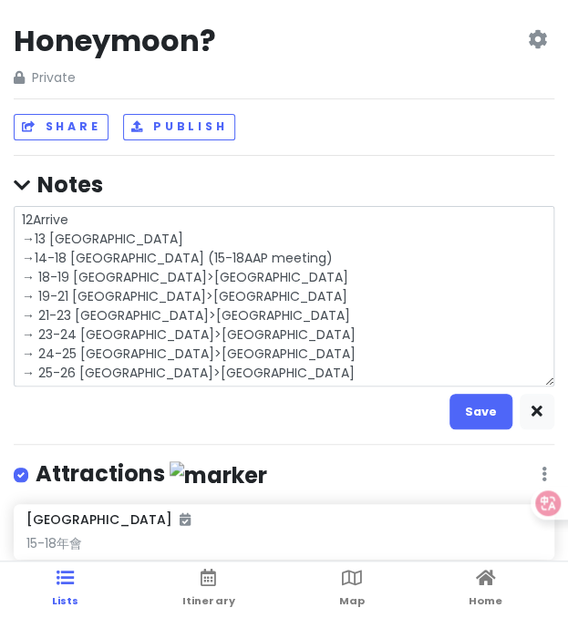
click at [31, 244] on textarea "12Arrive →13 Nigara falls →14-18 Toronto (15-18AAP meeting) → 18-19 Toronto>Kin…" at bounding box center [284, 296] width 540 height 180
click at [26, 226] on textarea "12Arrive →13 Nigara falls →14-18 Toronto (15-18AAP meeting) → 18-19 Toronto>Kin…" at bounding box center [284, 296] width 540 height 180
drag, startPoint x: 19, startPoint y: 221, endPoint x: 252, endPoint y: 380, distance: 282.0
click at [252, 380] on textarea "12Arrive →13 Nigara falls →14-18 Toronto (15-18AAP meeting) → 18-19 Toronto>Kin…" at bounding box center [284, 296] width 540 height 180
